Goal: Information Seeking & Learning: Find specific page/section

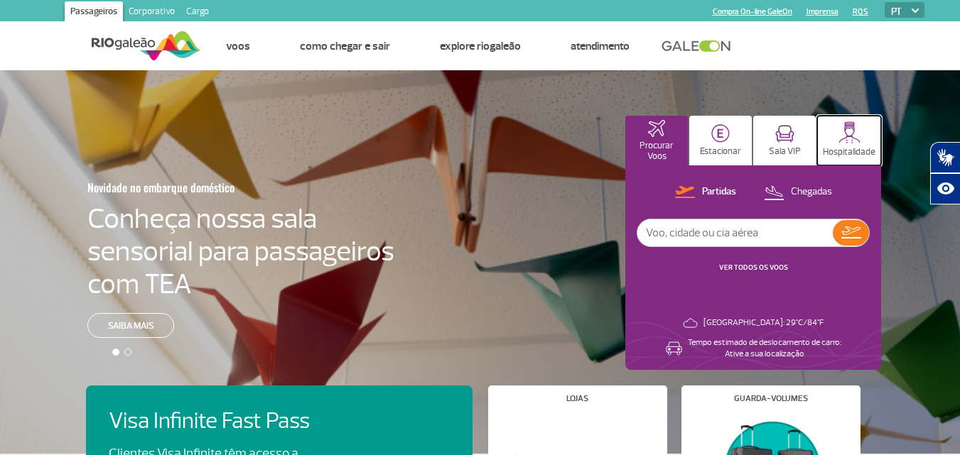
click at [851, 138] on img at bounding box center [850, 133] width 22 height 22
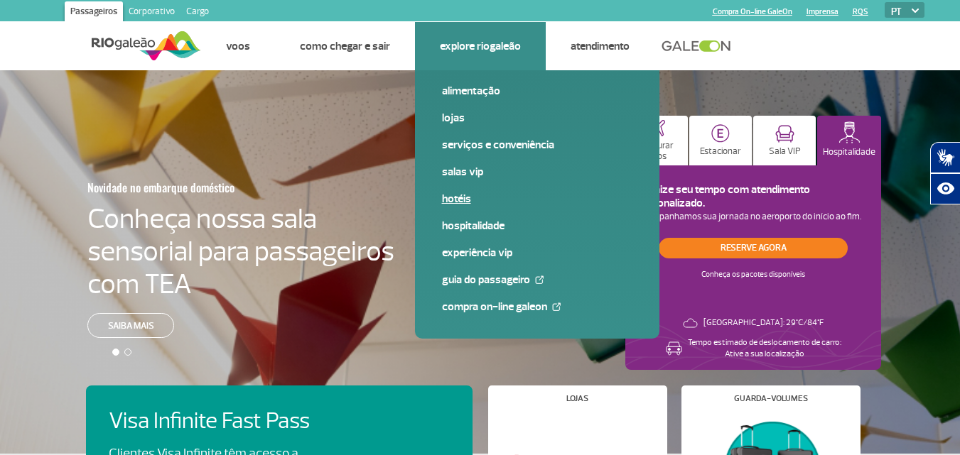
click at [465, 194] on link "Hotéis" at bounding box center [537, 199] width 190 height 16
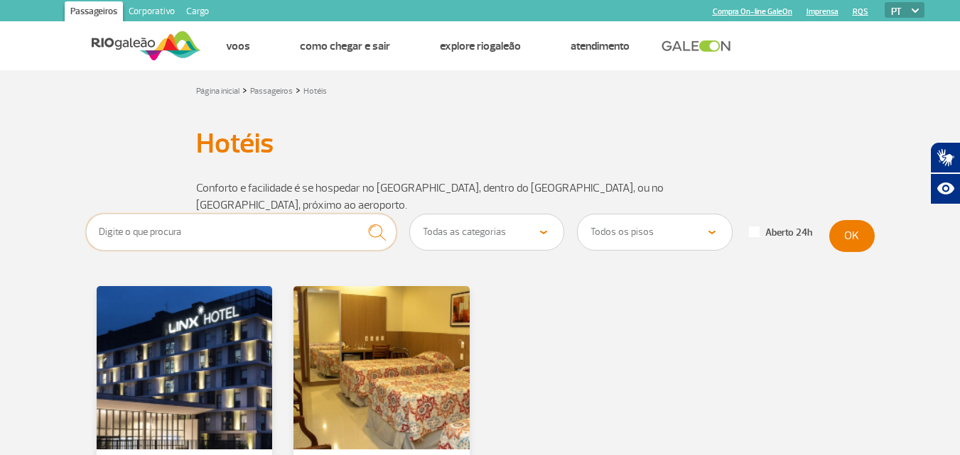
click at [198, 225] on input "text" at bounding box center [241, 232] width 311 height 37
click at [544, 215] on select "Todas as categorias Hotéis" at bounding box center [487, 233] width 154 height 36
click at [114, 217] on input "text" at bounding box center [241, 232] width 311 height 37
type input "dentro do aeroporto"
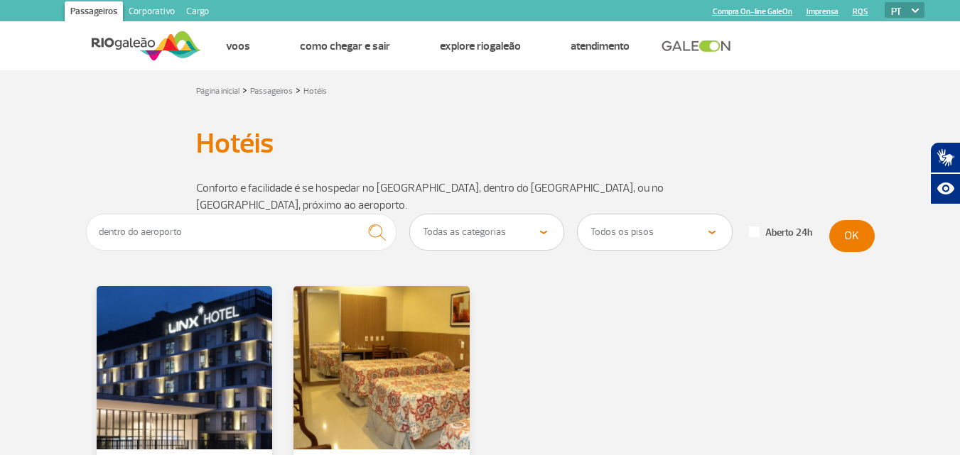
click at [548, 215] on select "Todas as categorias Hotéis" at bounding box center [487, 233] width 154 height 36
select select "352"
click at [410, 215] on select "Todas as categorias Hotéis" at bounding box center [487, 233] width 154 height 36
click at [377, 218] on img "submit" at bounding box center [377, 232] width 31 height 29
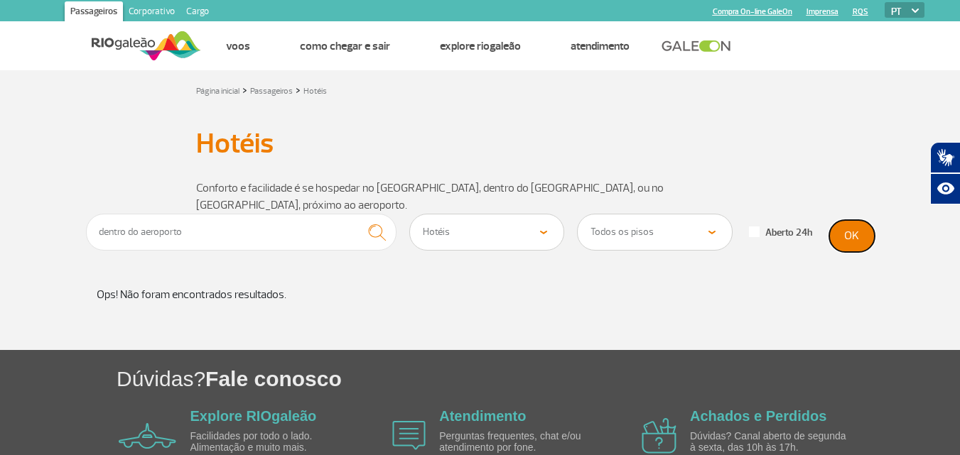
click at [858, 222] on button "OK" at bounding box center [851, 236] width 45 height 32
drag, startPoint x: 234, startPoint y: 211, endPoint x: 55, endPoint y: 214, distance: 179.1
click at [55, 214] on section "dentro do aeroporto Todas as categorias Hotéis Todos os pisos Área Pública (ant…" at bounding box center [480, 282] width 960 height 136
type input "[GEOGRAPHIC_DATA]"
click at [844, 220] on button "OK" at bounding box center [851, 236] width 45 height 32
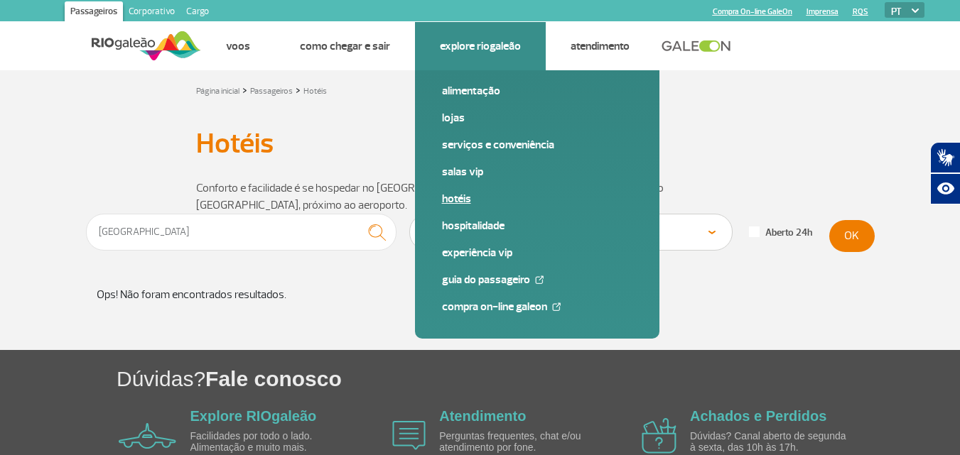
click at [464, 197] on link "Hotéis" at bounding box center [537, 199] width 190 height 16
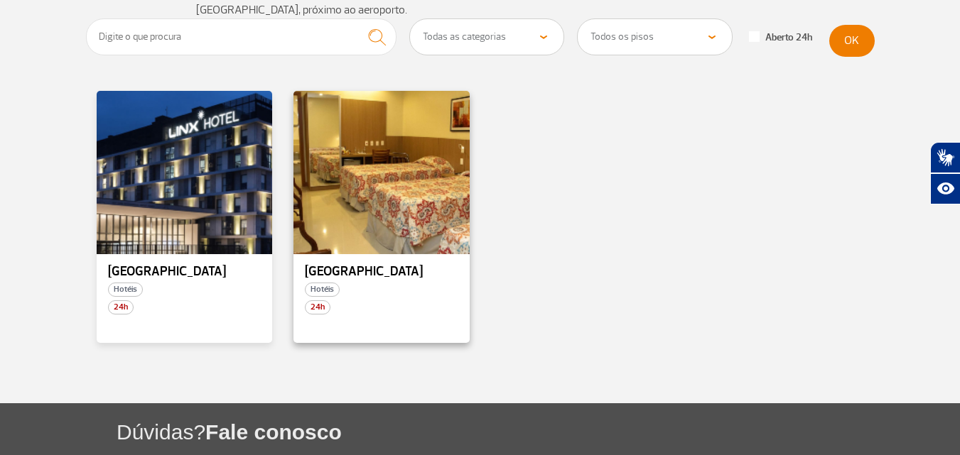
scroll to position [213, 0]
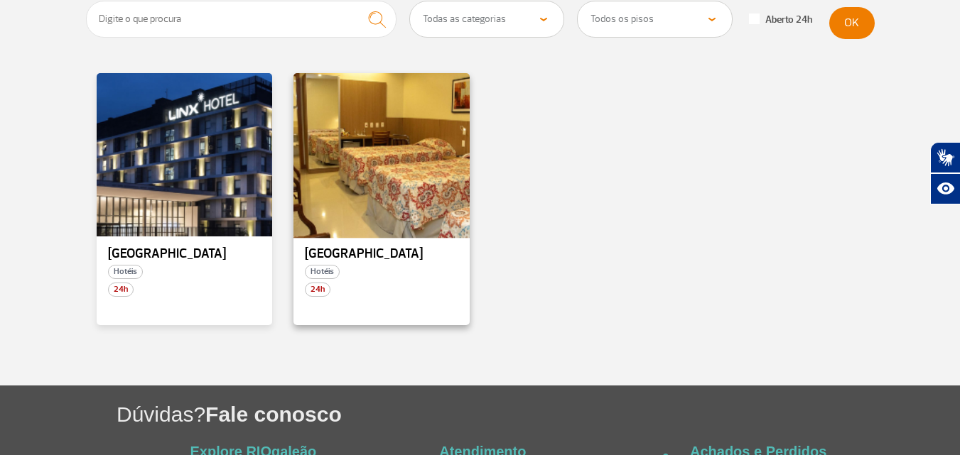
click at [382, 120] on div at bounding box center [381, 155] width 179 height 167
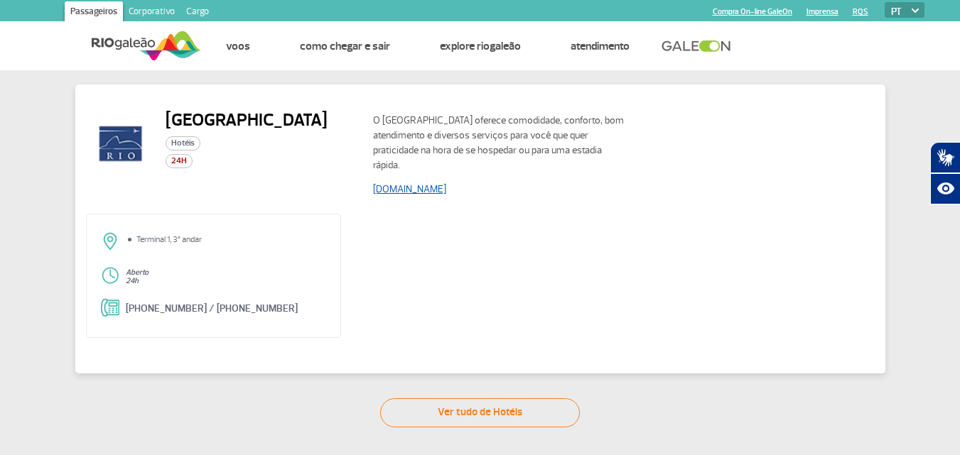
click at [428, 187] on link "www.rioaeroportohotel.com.br" at bounding box center [409, 189] width 73 height 12
